Goal: Information Seeking & Learning: Learn about a topic

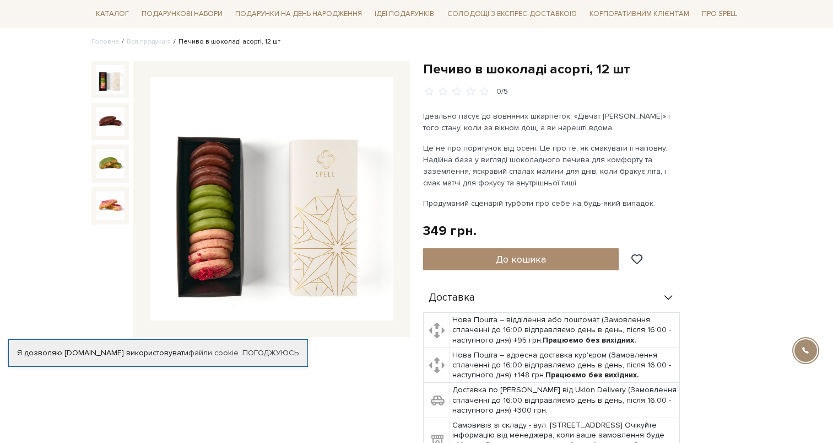
scroll to position [77, 0]
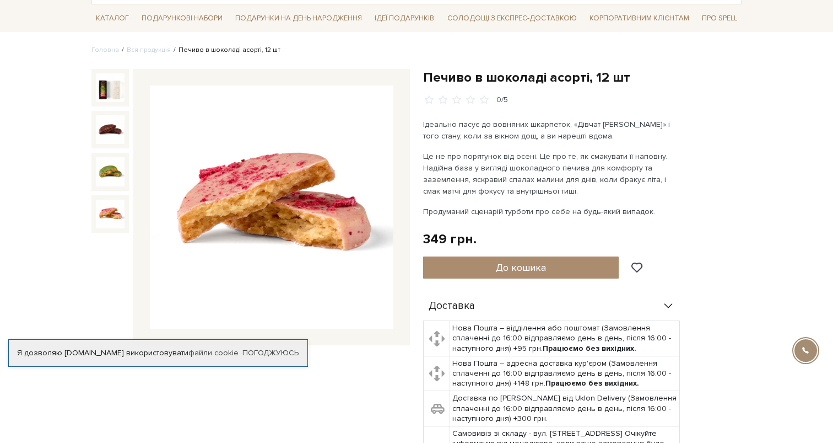
click at [113, 217] on img at bounding box center [110, 214] width 29 height 29
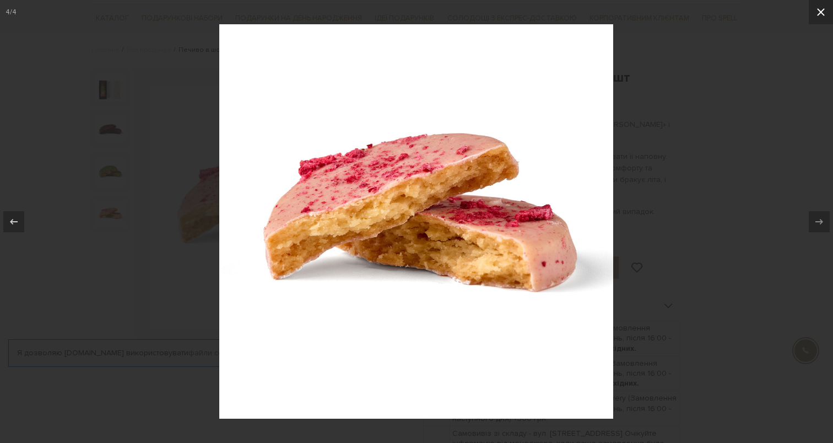
click at [825, 11] on icon at bounding box center [821, 12] width 13 height 13
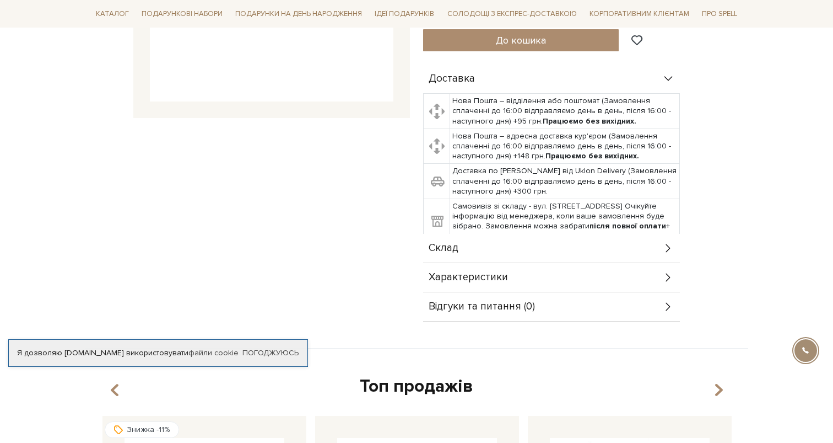
scroll to position [311, 0]
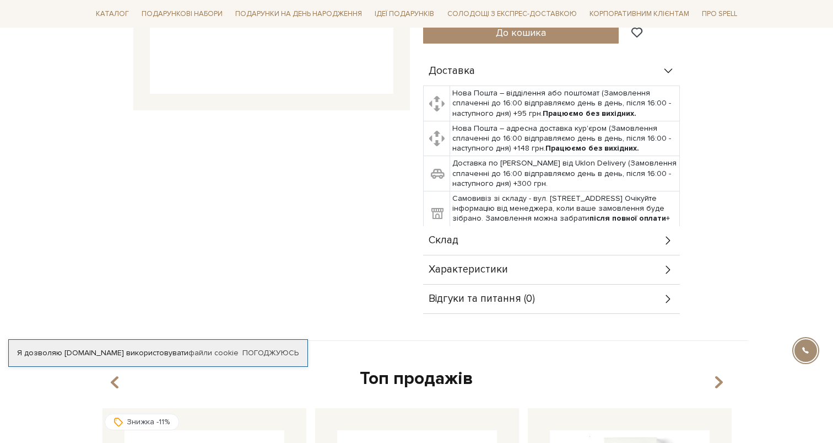
click at [669, 237] on icon at bounding box center [669, 240] width 12 height 12
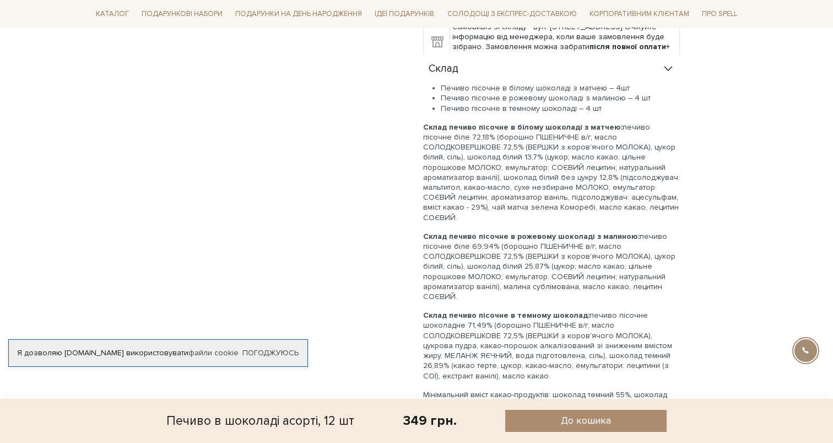
scroll to position [485, 0]
click at [585, 278] on p "Склад печиво пісочне в рожевому шоколаді з малиною: печиво пісочне біле 69,94% …" at bounding box center [551, 265] width 257 height 70
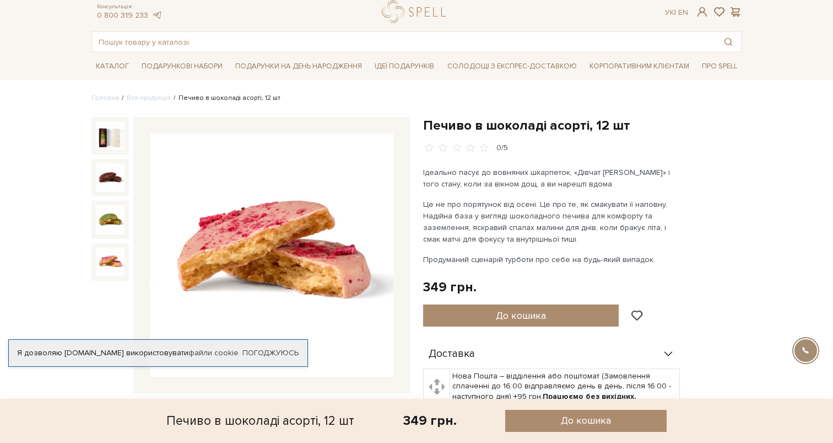
scroll to position [0, 0]
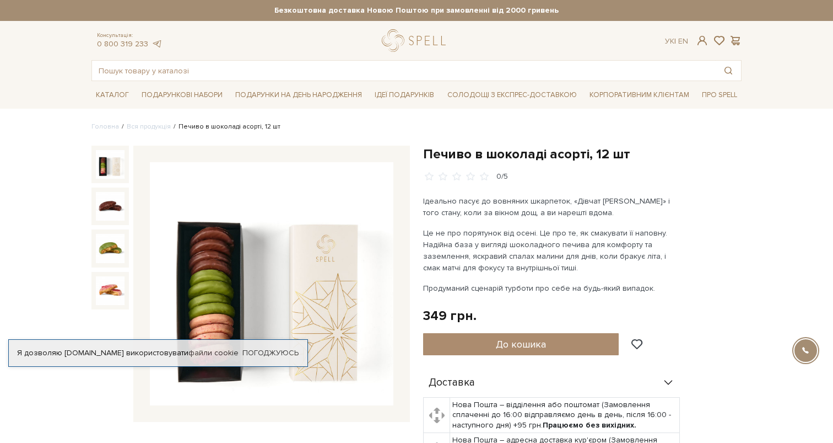
click at [107, 163] on img at bounding box center [110, 164] width 29 height 29
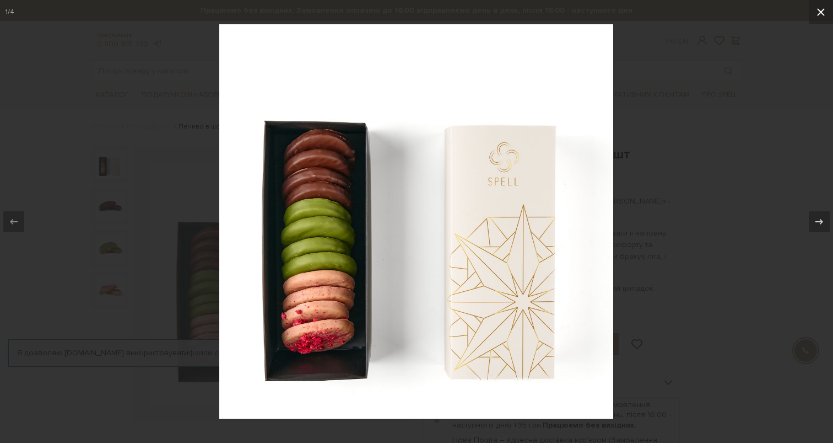
click at [821, 10] on icon at bounding box center [821, 12] width 13 height 13
